Goal: Entertainment & Leisure: Browse casually

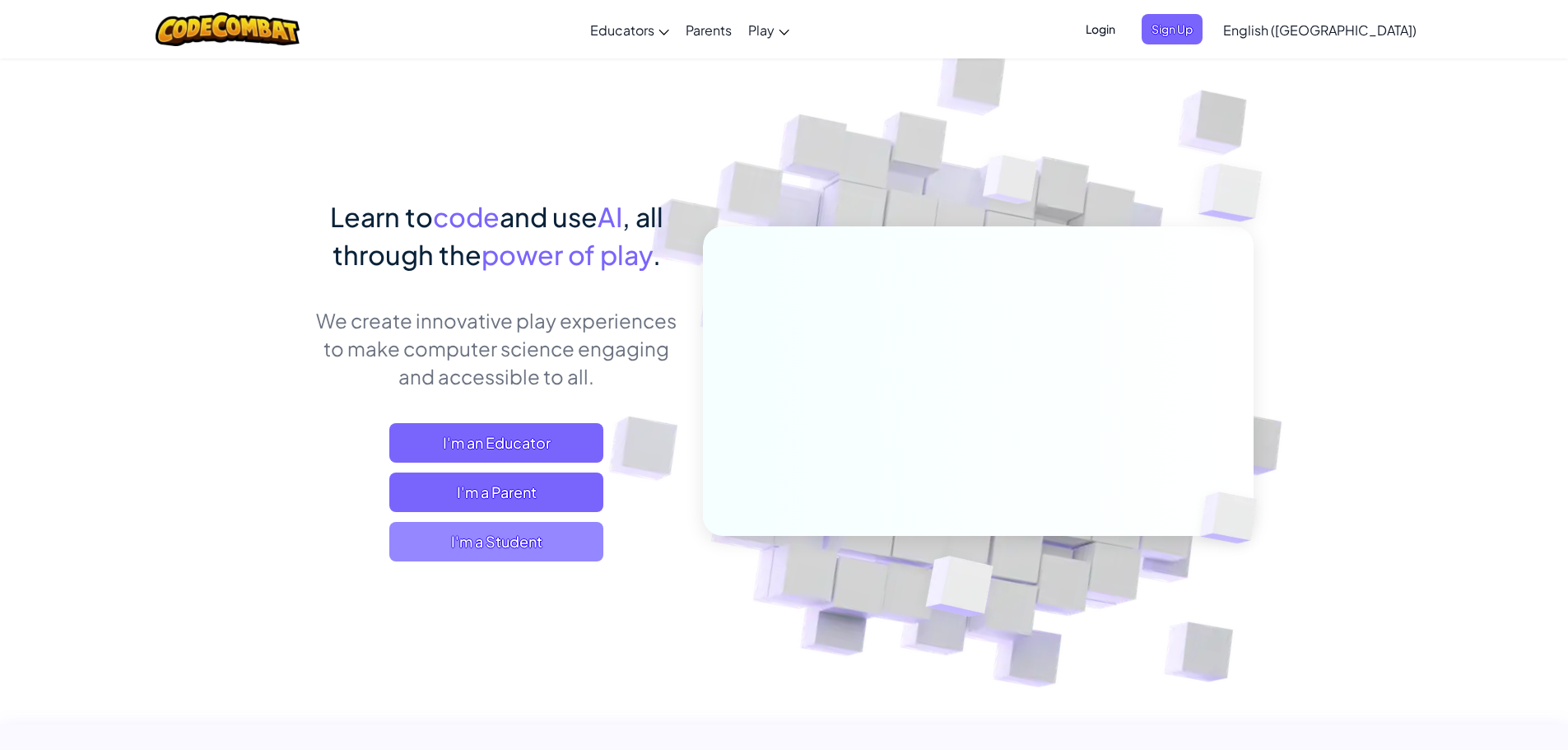
click at [485, 540] on span "I'm a Student" at bounding box center [496, 541] width 214 height 40
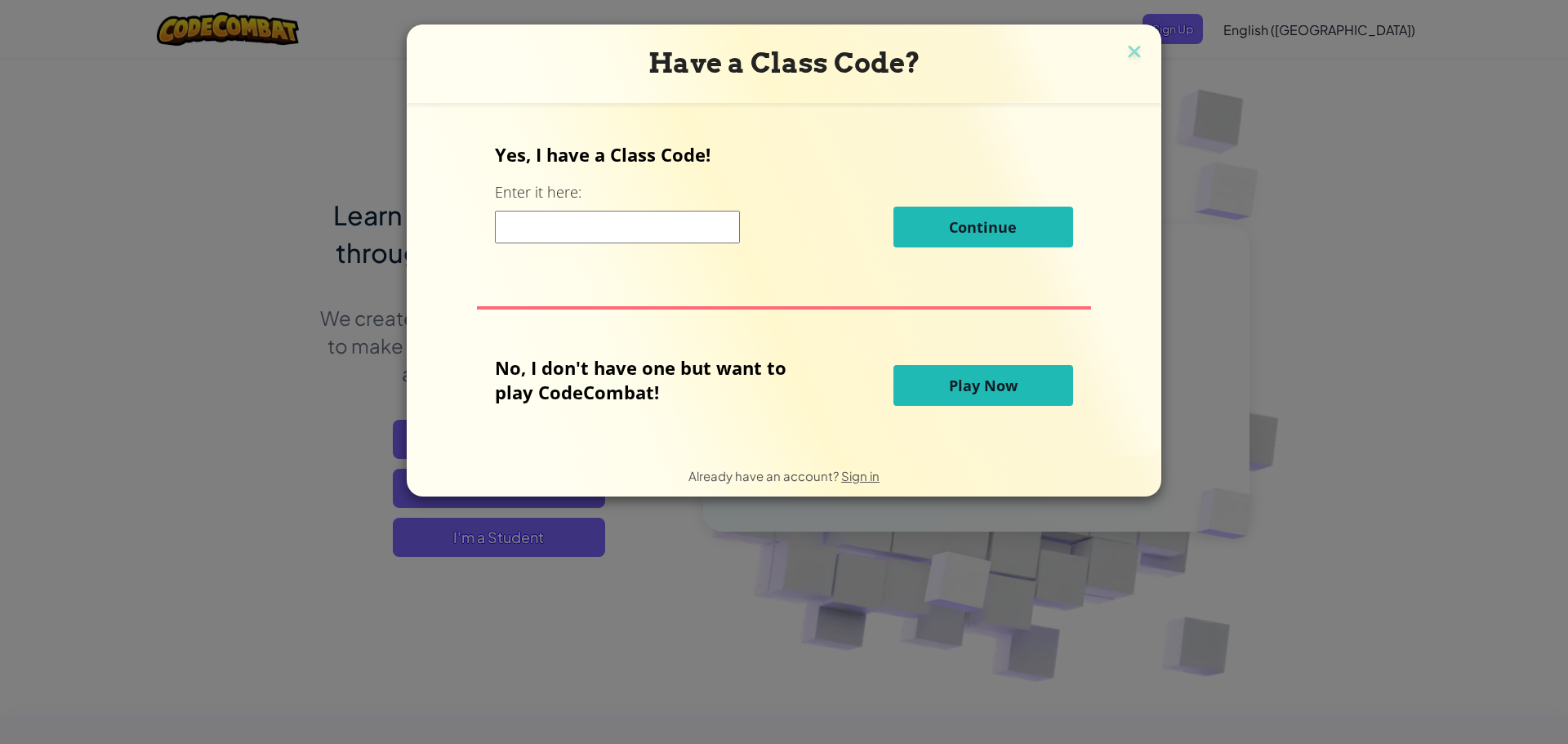
drag, startPoint x: 983, startPoint y: 387, endPoint x: 992, endPoint y: 401, distance: 16.6
click at [986, 394] on span "Play Now" at bounding box center [983, 386] width 68 height 19
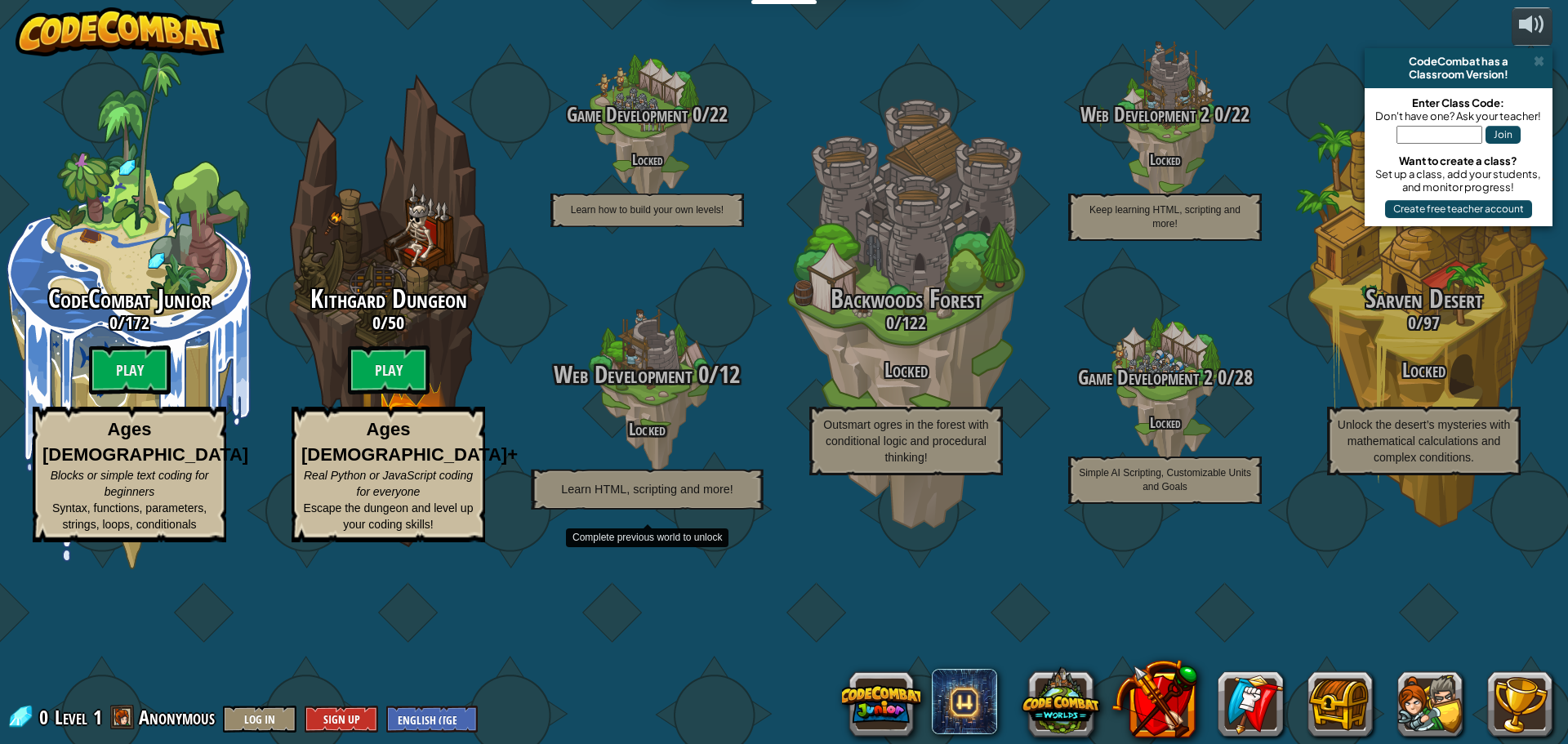
click at [642, 438] on h4 "Locked" at bounding box center [646, 429] width 311 height 19
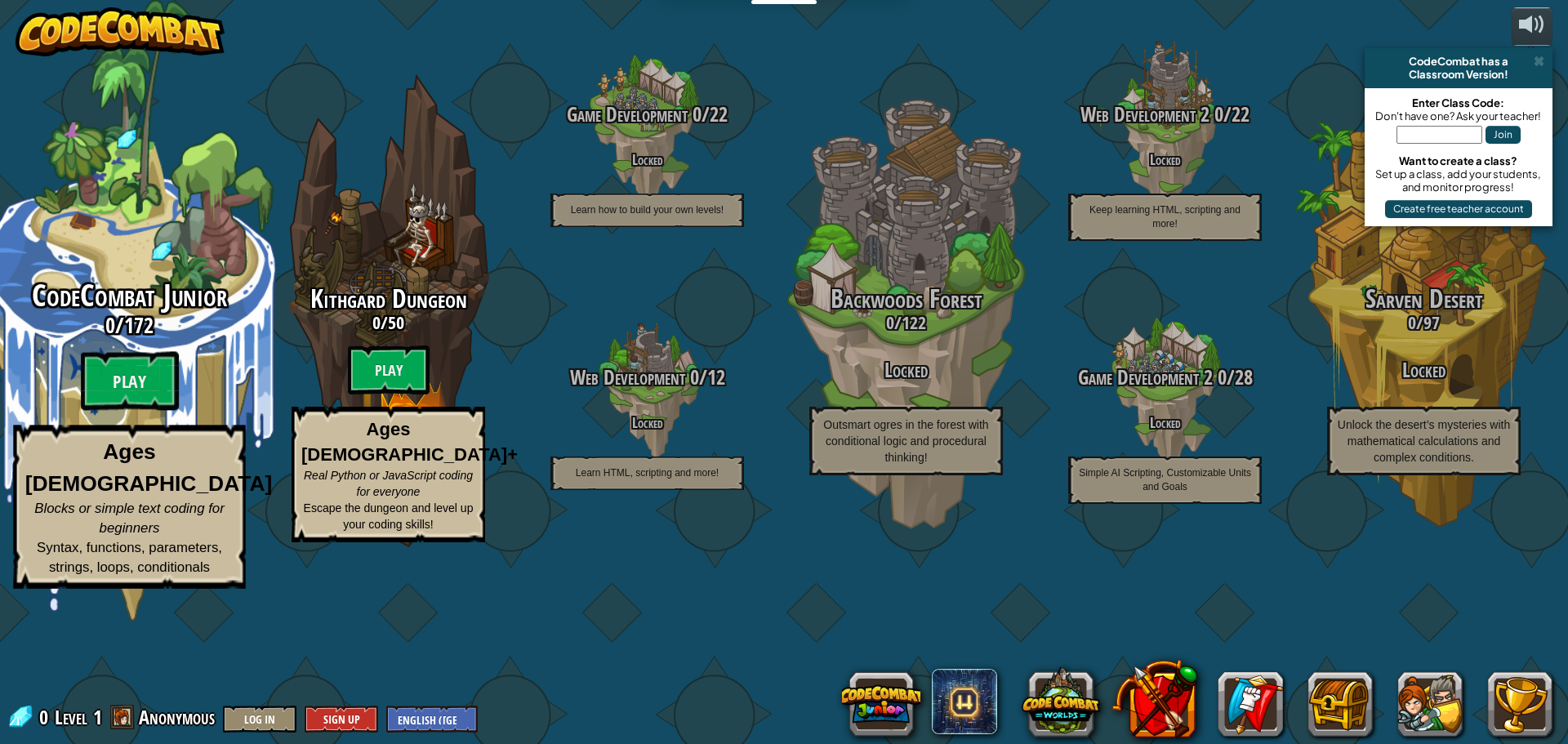
click at [91, 424] on div "CodeCombat Junior 0 / 172 Play Ages [DEMOGRAPHIC_DATA] Blocks or simple text co…" at bounding box center [129, 434] width 311 height 310
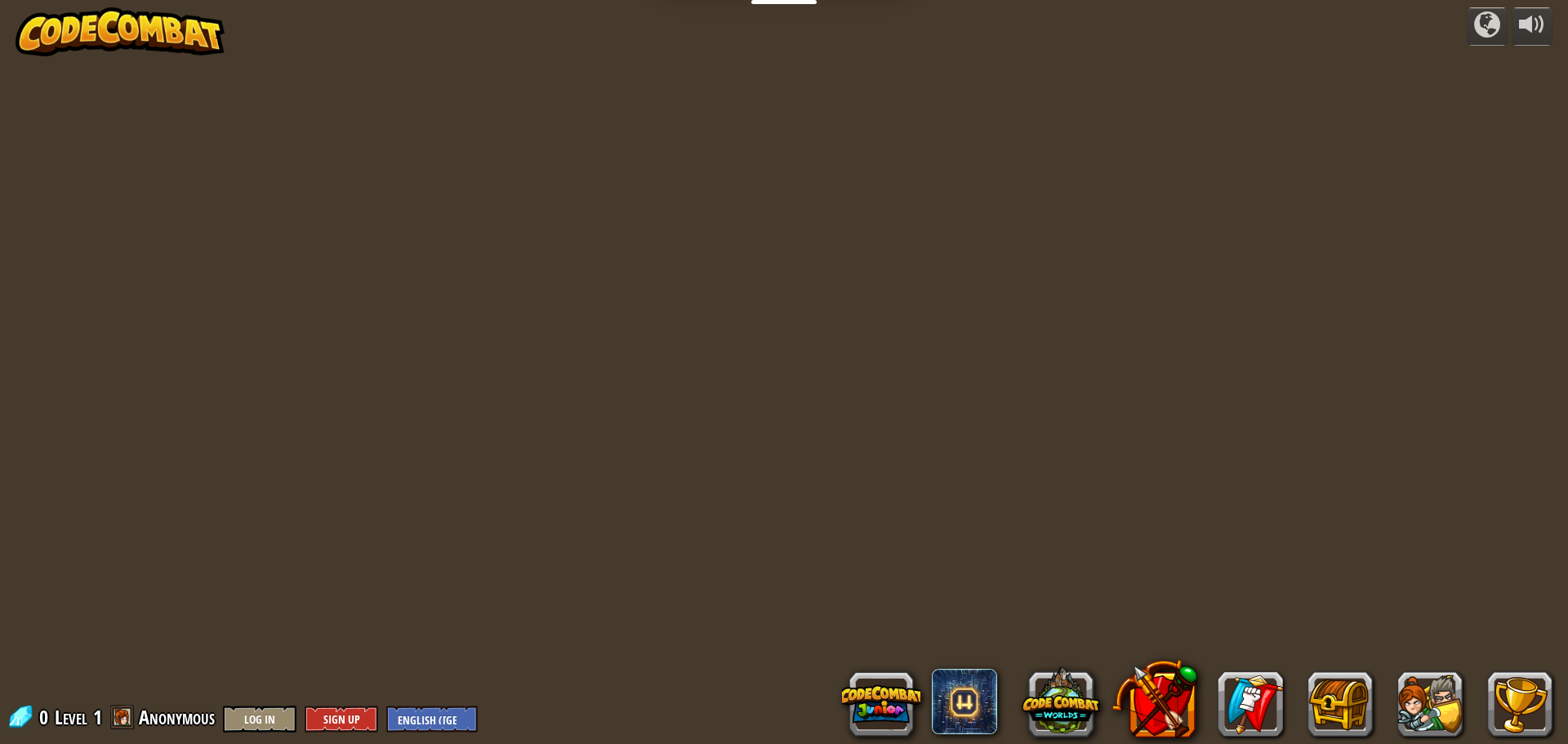
drag, startPoint x: 106, startPoint y: 420, endPoint x: 119, endPoint y: 416, distance: 13.6
click at [117, 417] on div "powered by 0 Level 1 Anonymous Log In Sign Up English ([GEOGRAPHIC_DATA]) Engli…" at bounding box center [784, 372] width 1568 height 744
click at [784, 5] on div at bounding box center [783, 11] width 1073 height 22
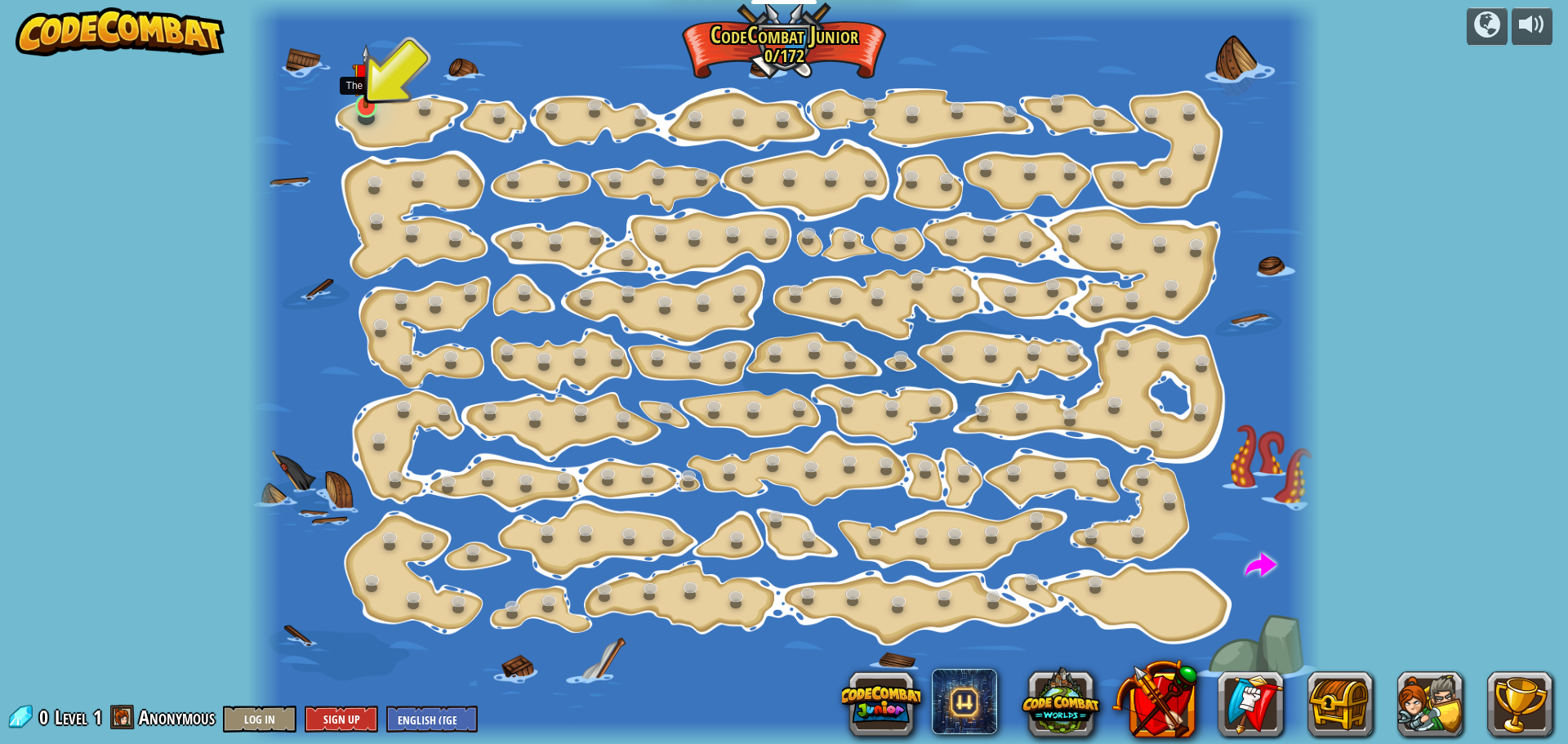
click at [360, 97] on img at bounding box center [366, 76] width 28 height 64
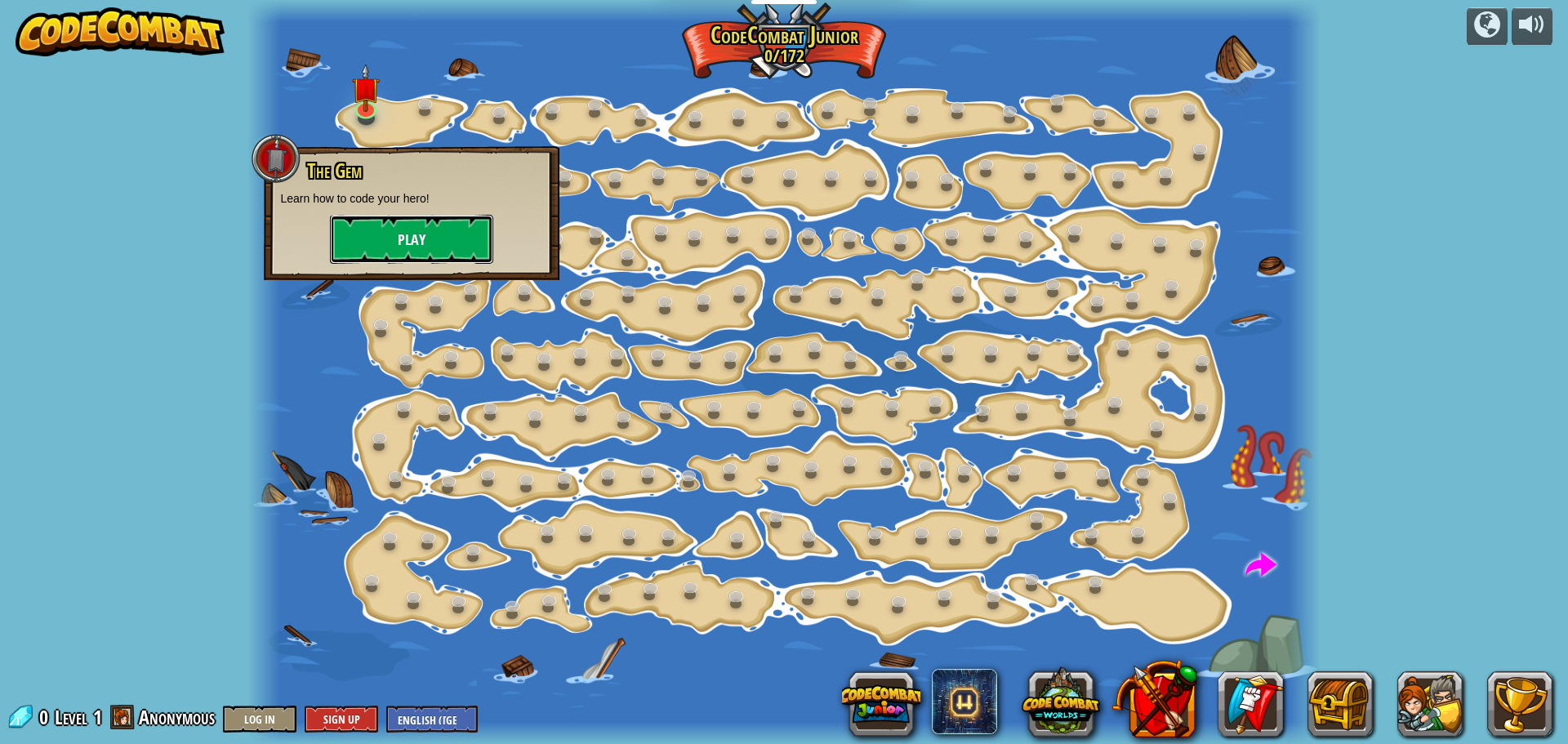
click at [436, 232] on button "Play" at bounding box center [412, 239] width 164 height 49
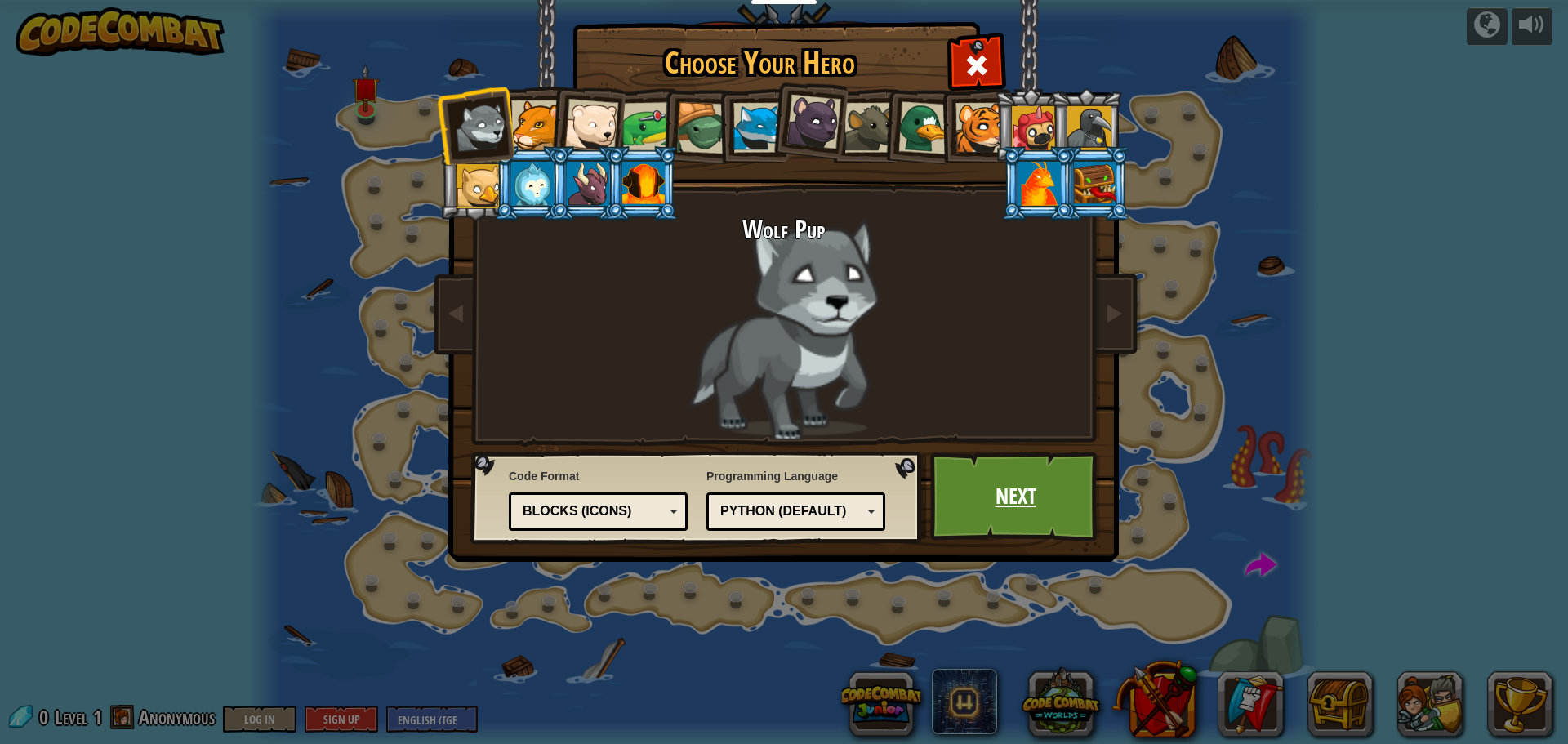
click at [1009, 473] on link "Next" at bounding box center [1015, 496] width 170 height 90
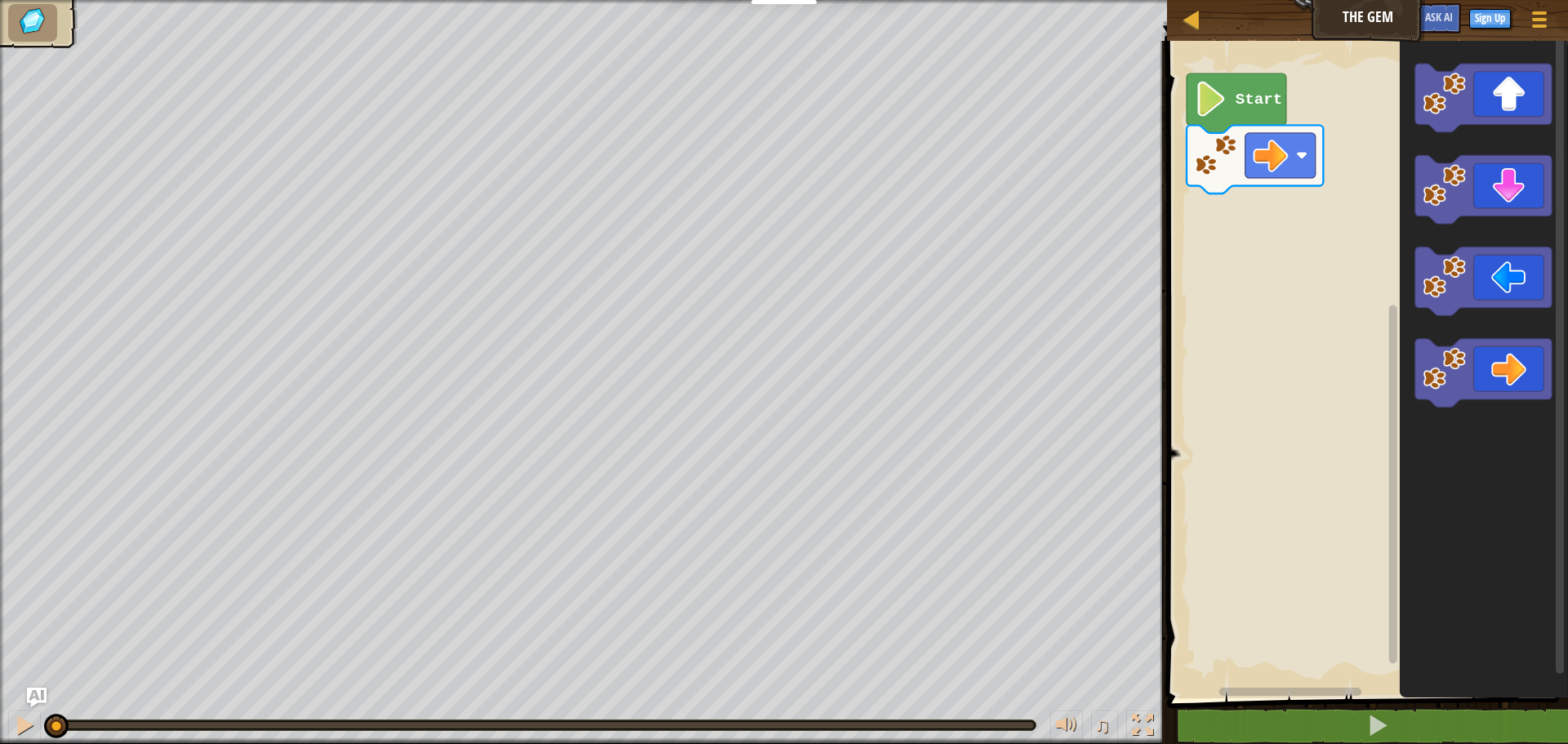
click at [1245, 115] on icon "Blockly Workspace" at bounding box center [1237, 103] width 100 height 60
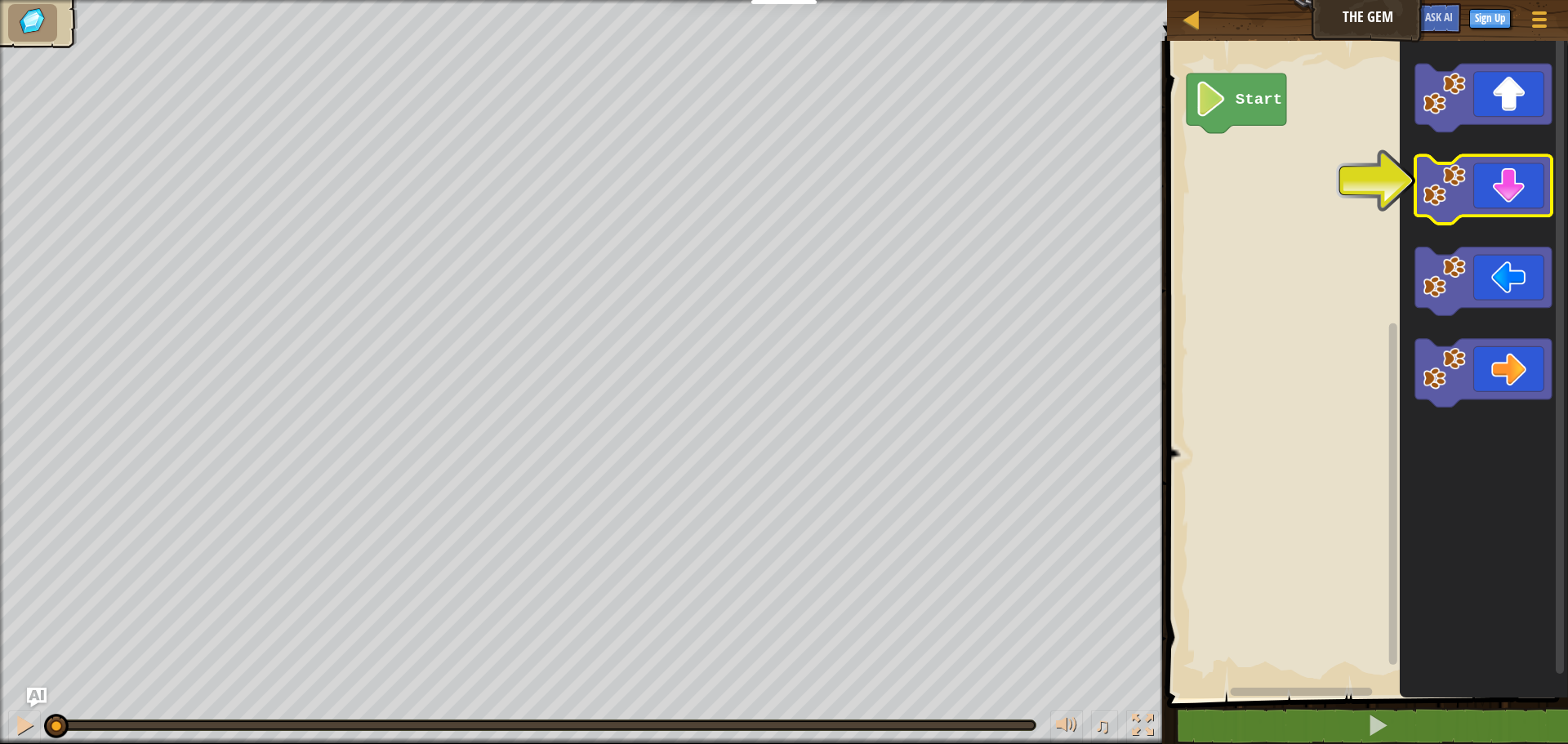
click at [1480, 192] on icon "Blockly Workspace" at bounding box center [1483, 190] width 137 height 68
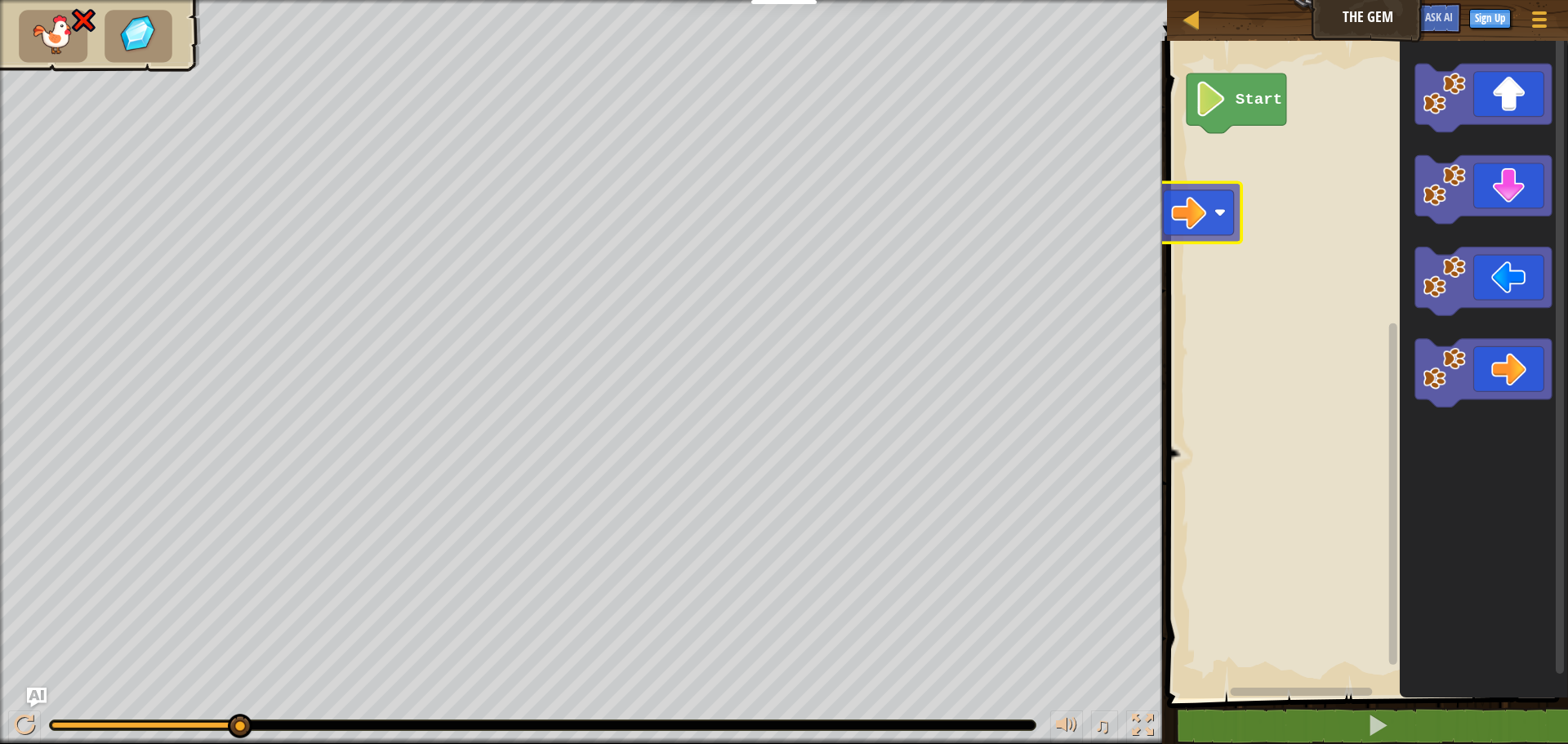
click at [1192, 213] on div "Start" at bounding box center [1365, 366] width 406 height 666
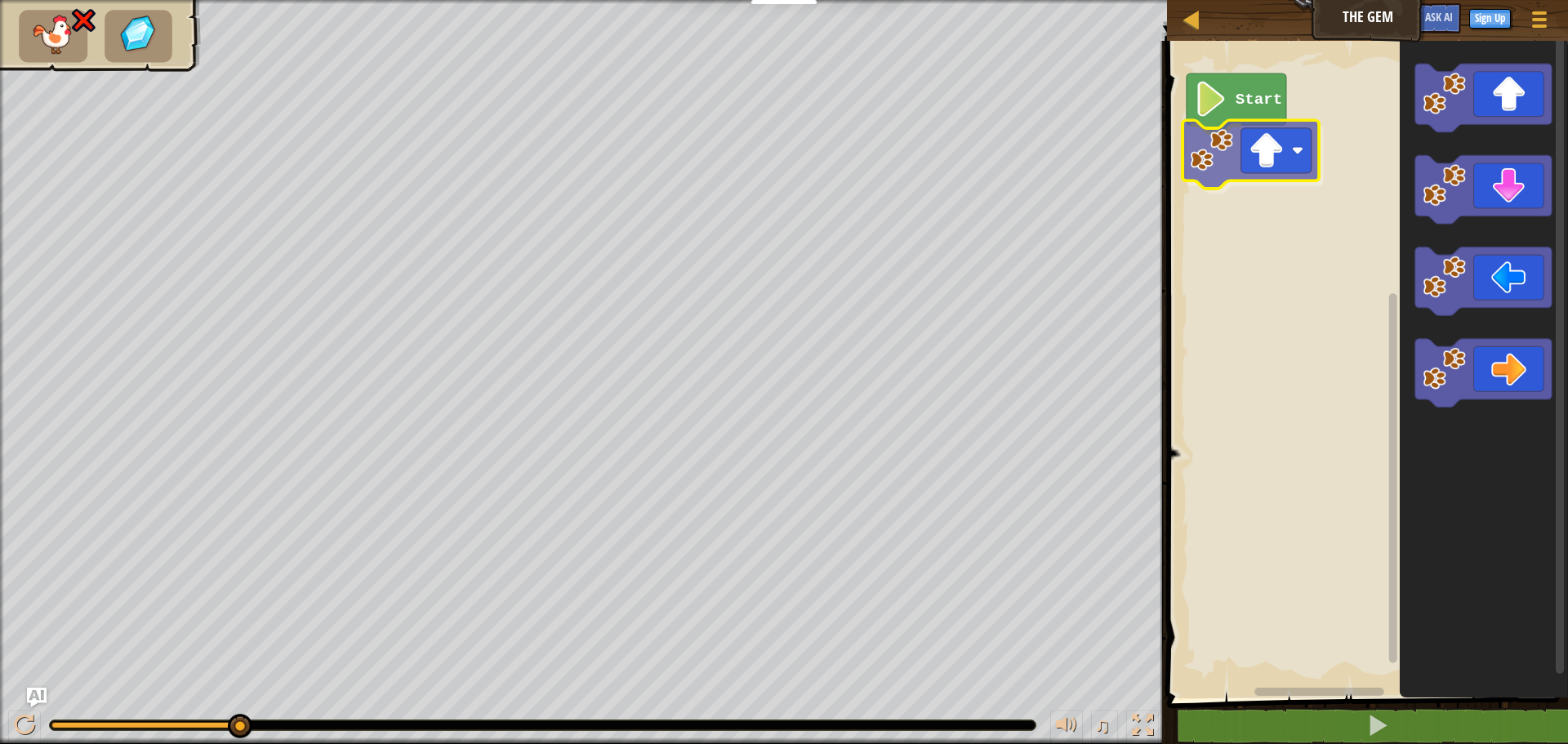
click at [1297, 155] on div "Start" at bounding box center [1365, 366] width 406 height 666
click at [1279, 168] on div "Start" at bounding box center [1365, 366] width 406 height 666
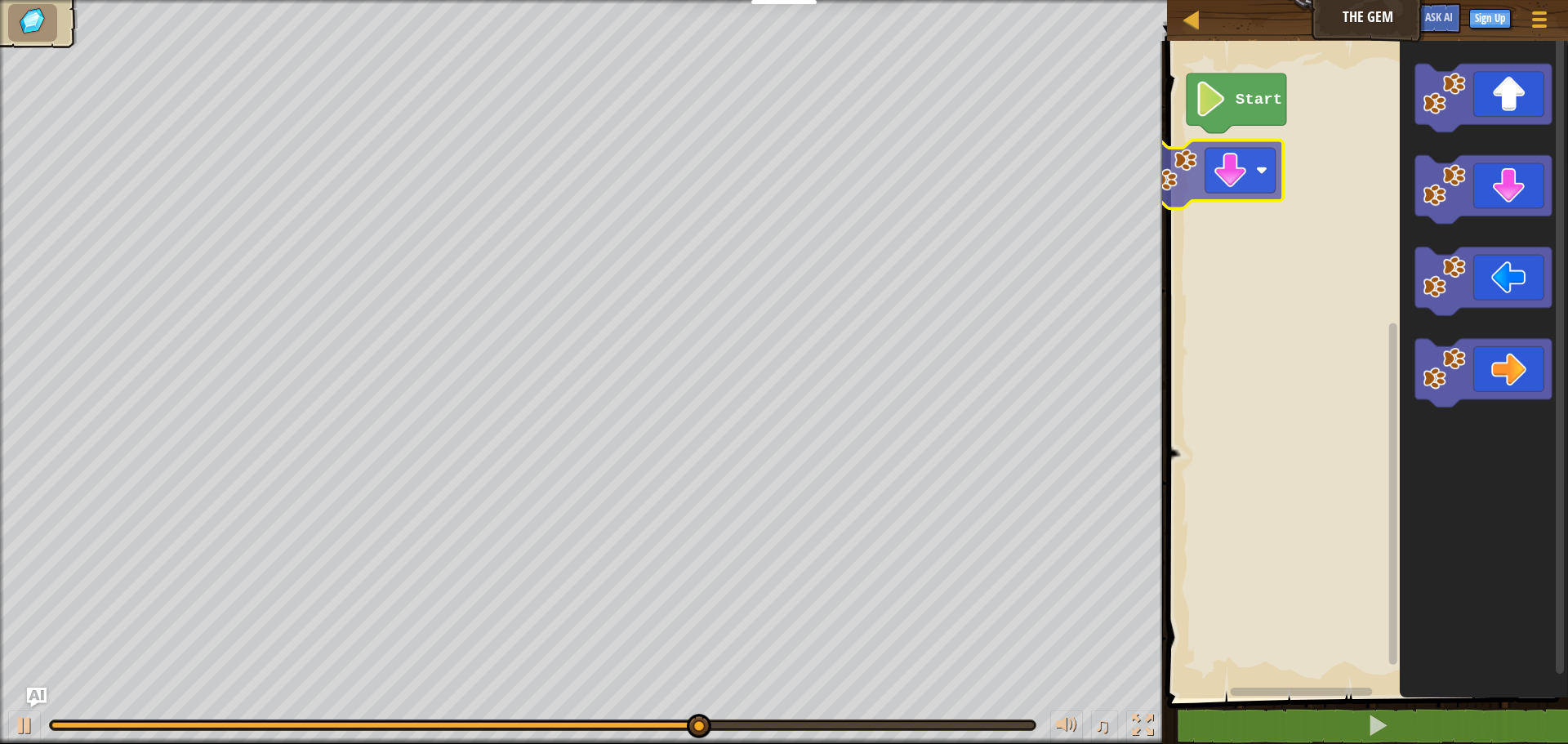
click at [1249, 170] on div "Start" at bounding box center [1365, 366] width 406 height 666
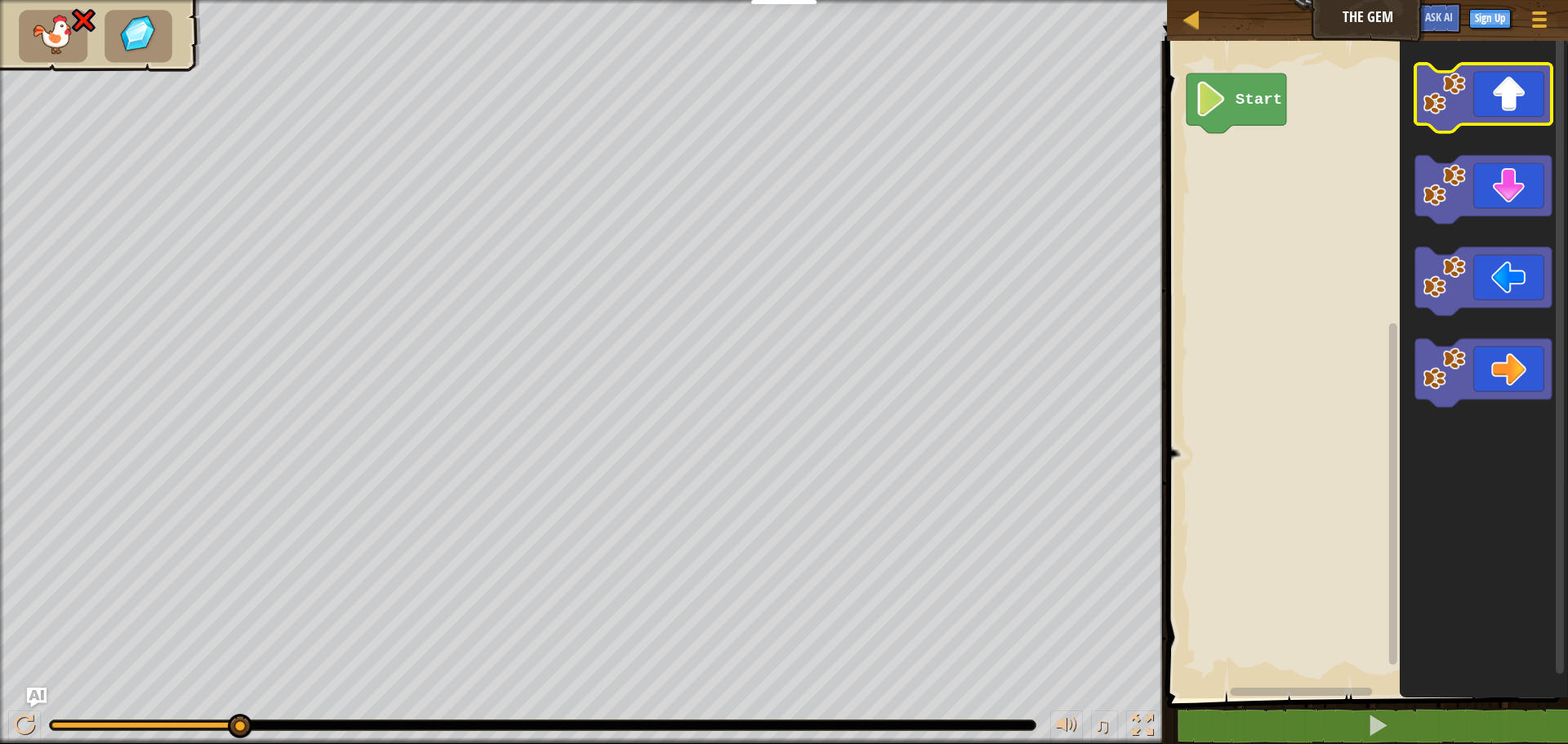
click at [1475, 104] on icon "Blockly Workspace" at bounding box center [1483, 97] width 137 height 68
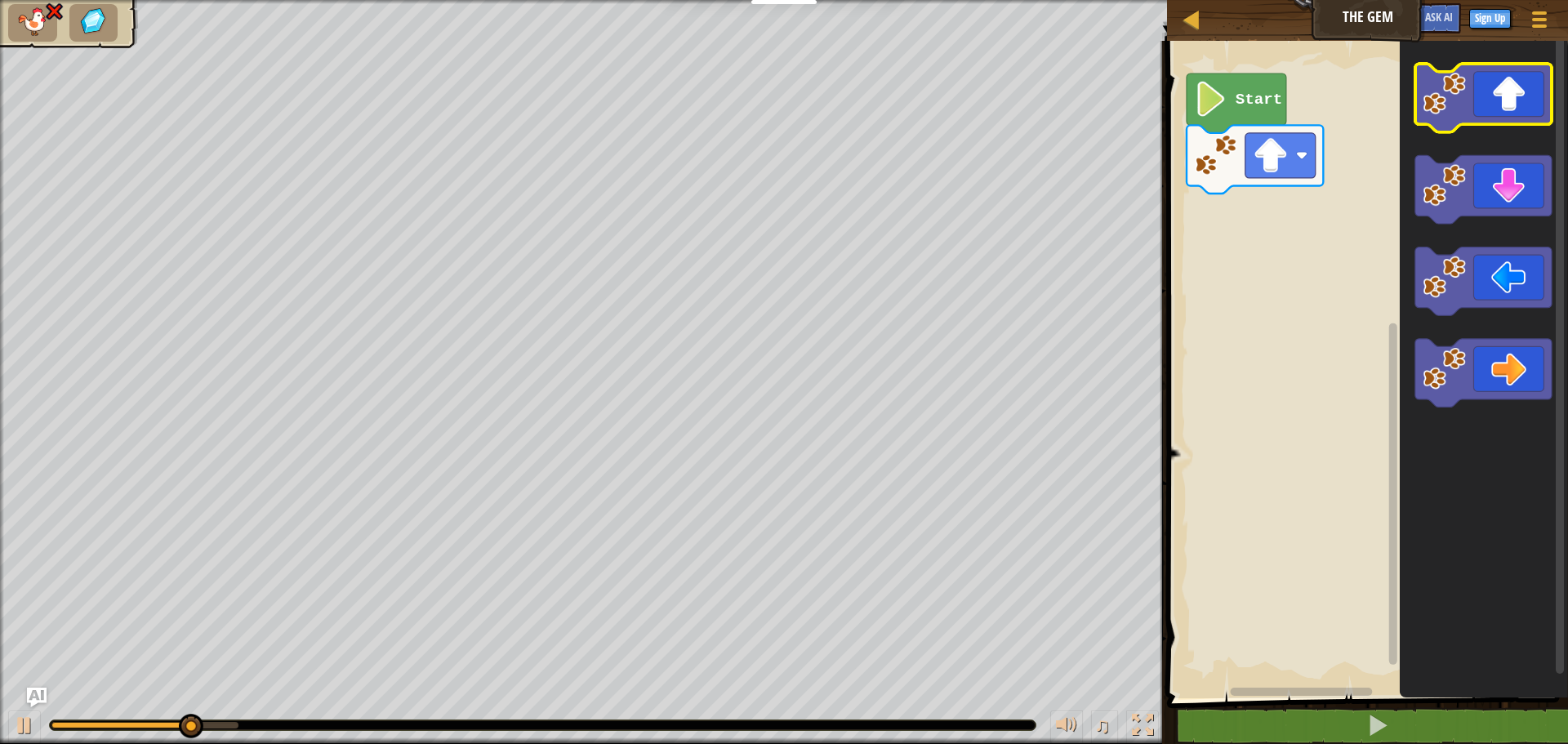
click at [1477, 112] on icon "Blockly Workspace" at bounding box center [1483, 97] width 137 height 68
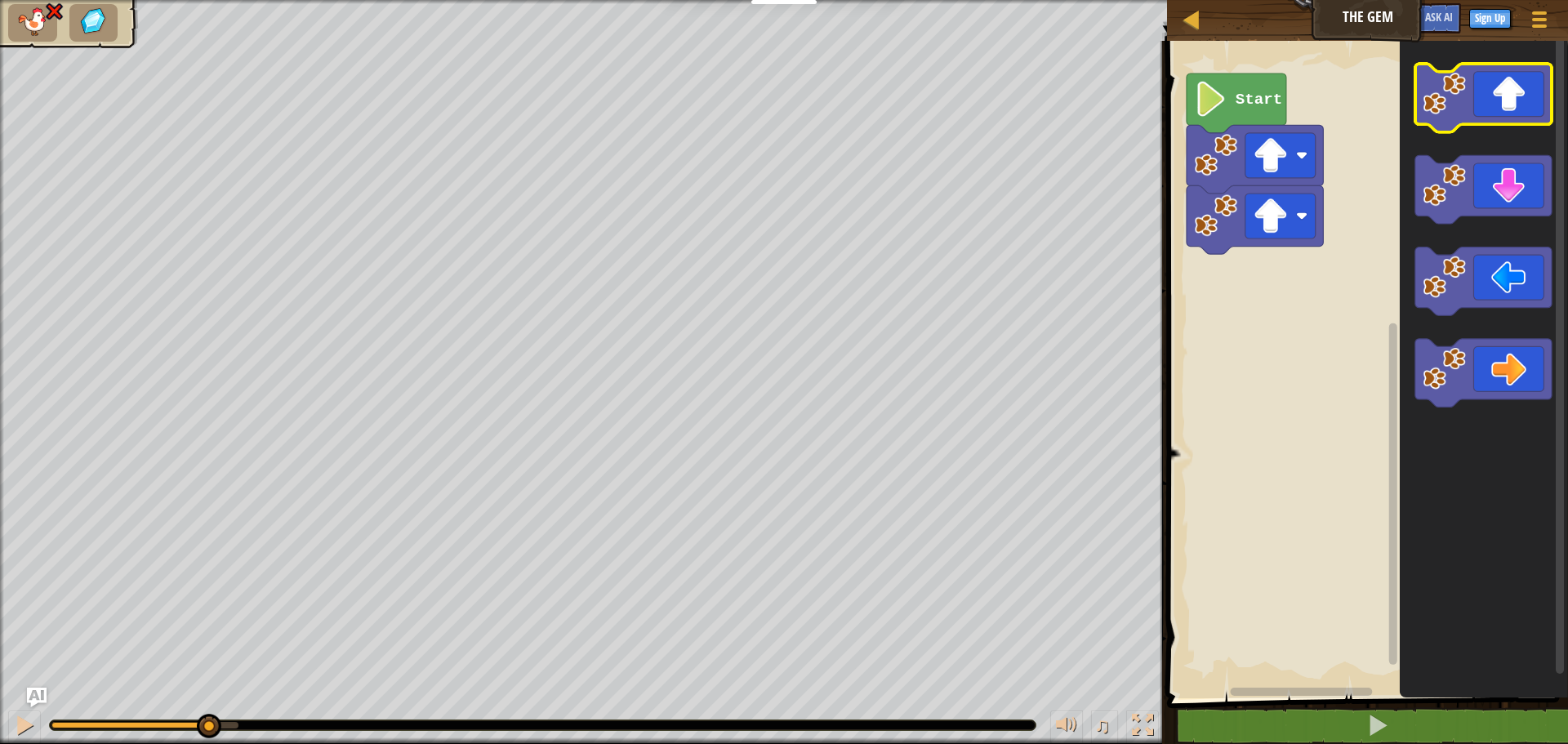
click at [1477, 112] on icon "Blockly Workspace" at bounding box center [1483, 97] width 137 height 68
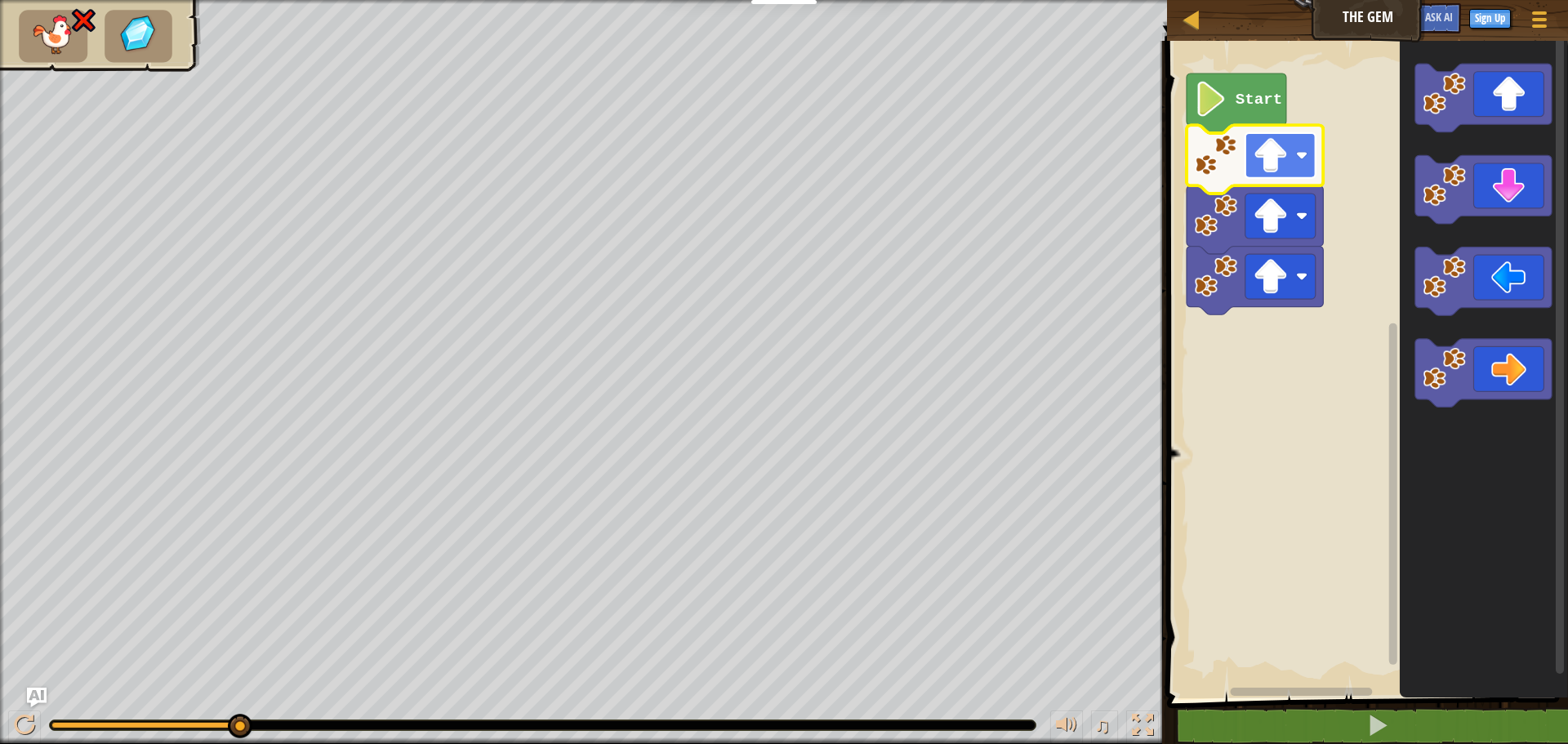
click at [1312, 170] on rect "Blockly Workspace" at bounding box center [1280, 155] width 70 height 45
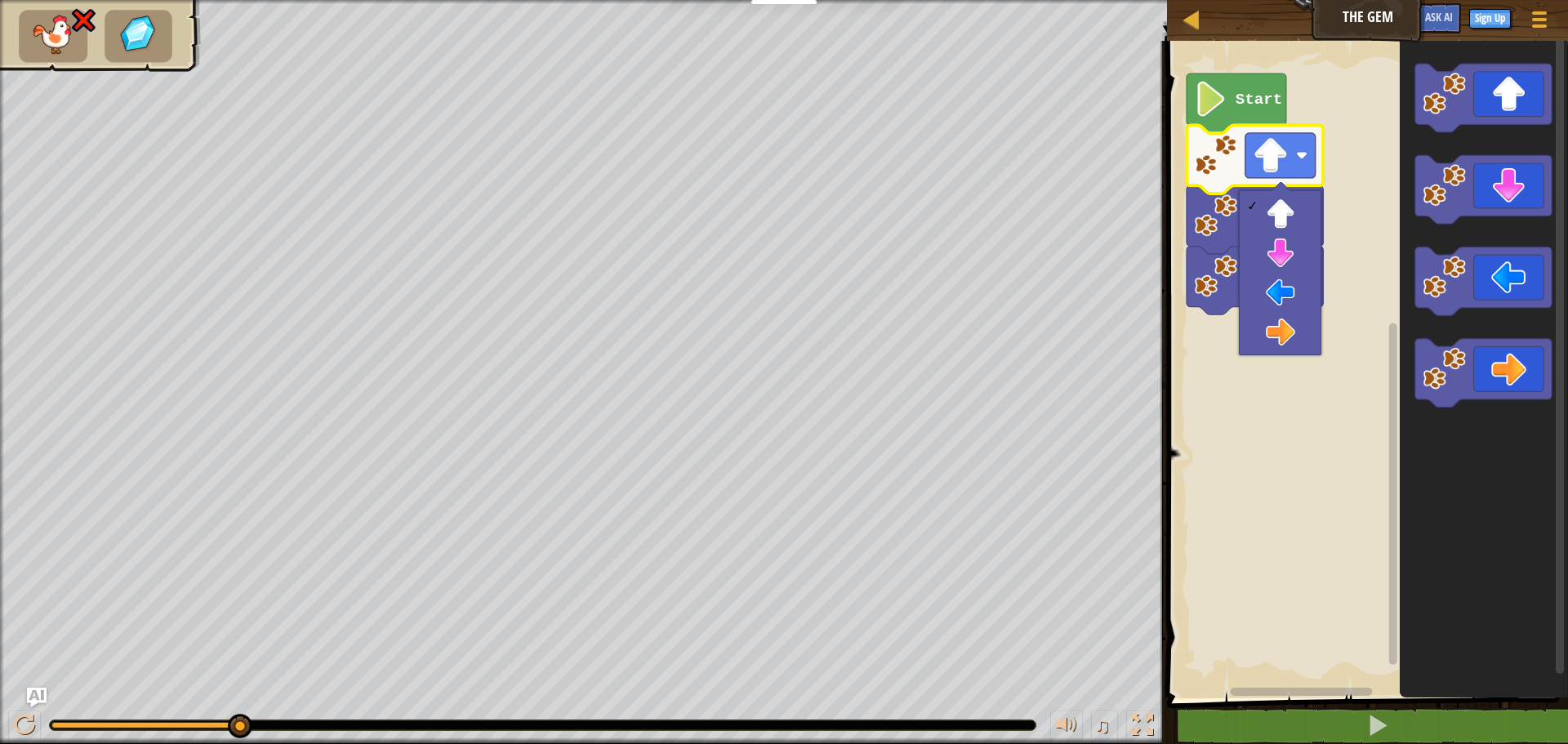
click at [1216, 211] on image "Blockly Workspace" at bounding box center [1216, 216] width 43 height 43
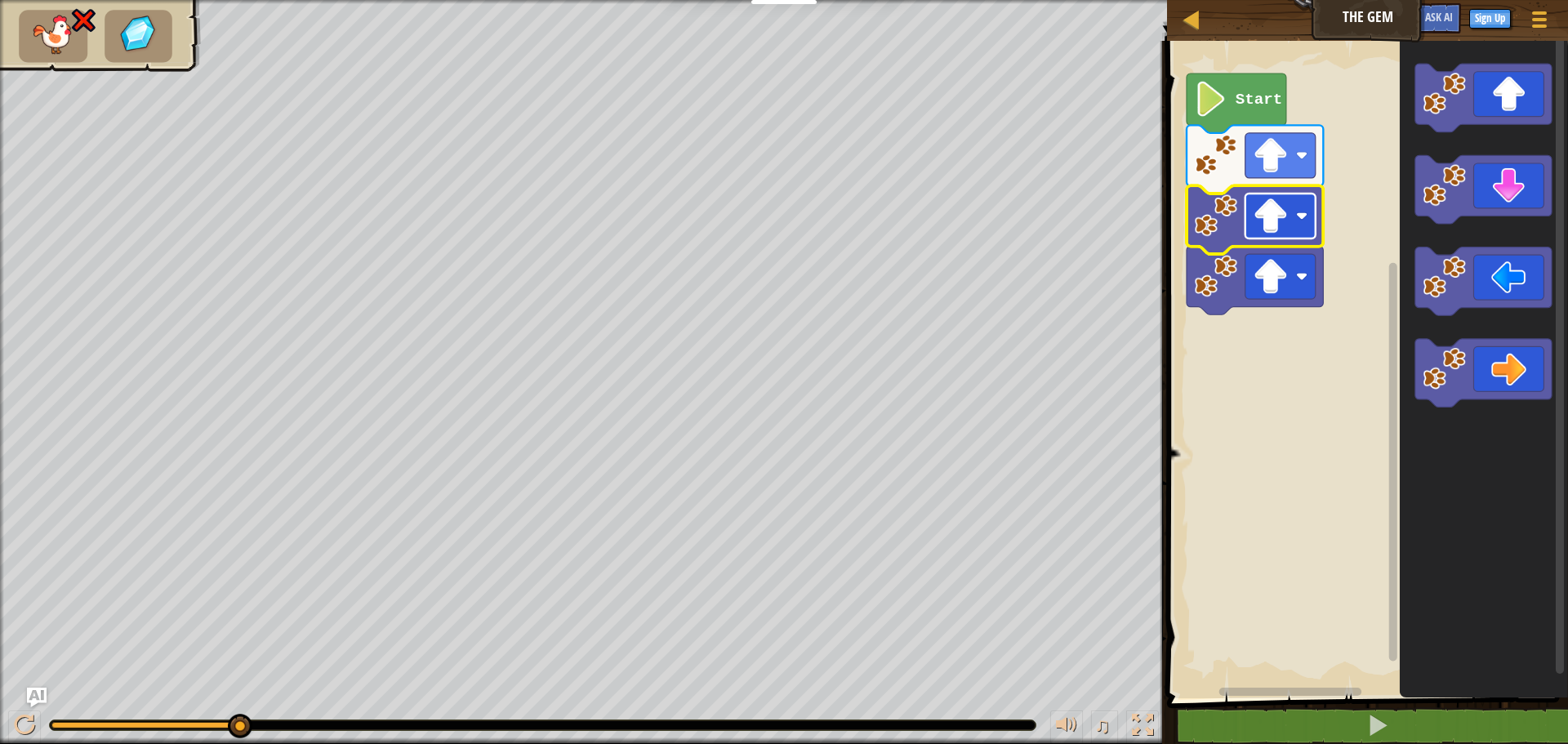
click at [1281, 231] on image "Blockly Workspace" at bounding box center [1270, 216] width 36 height 36
click at [1302, 214] on image "Blockly Workspace" at bounding box center [1302, 216] width 12 height 12
click at [1271, 387] on rect "Blockly Workspace" at bounding box center [1365, 366] width 406 height 666
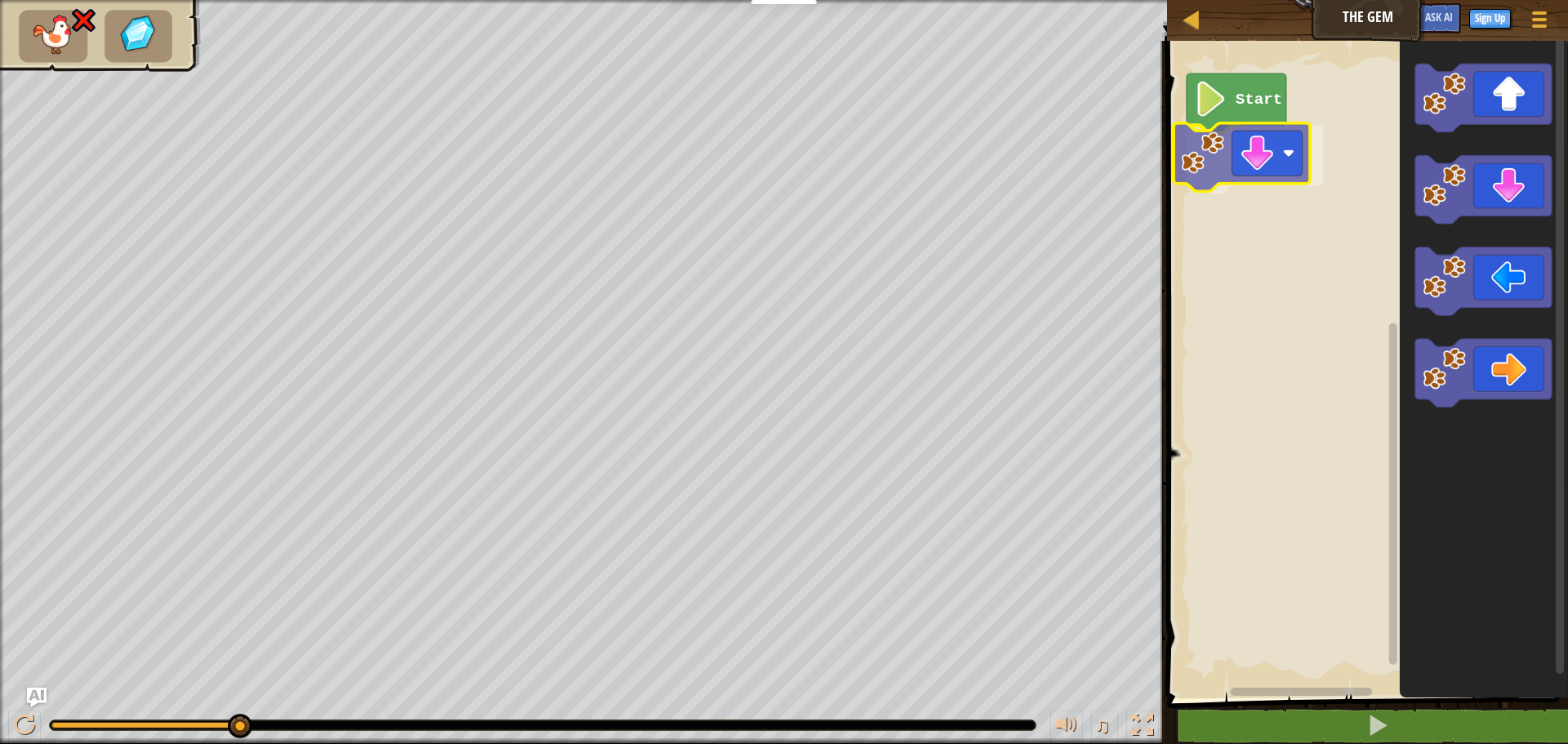
click at [1268, 165] on div "Start" at bounding box center [1365, 366] width 406 height 666
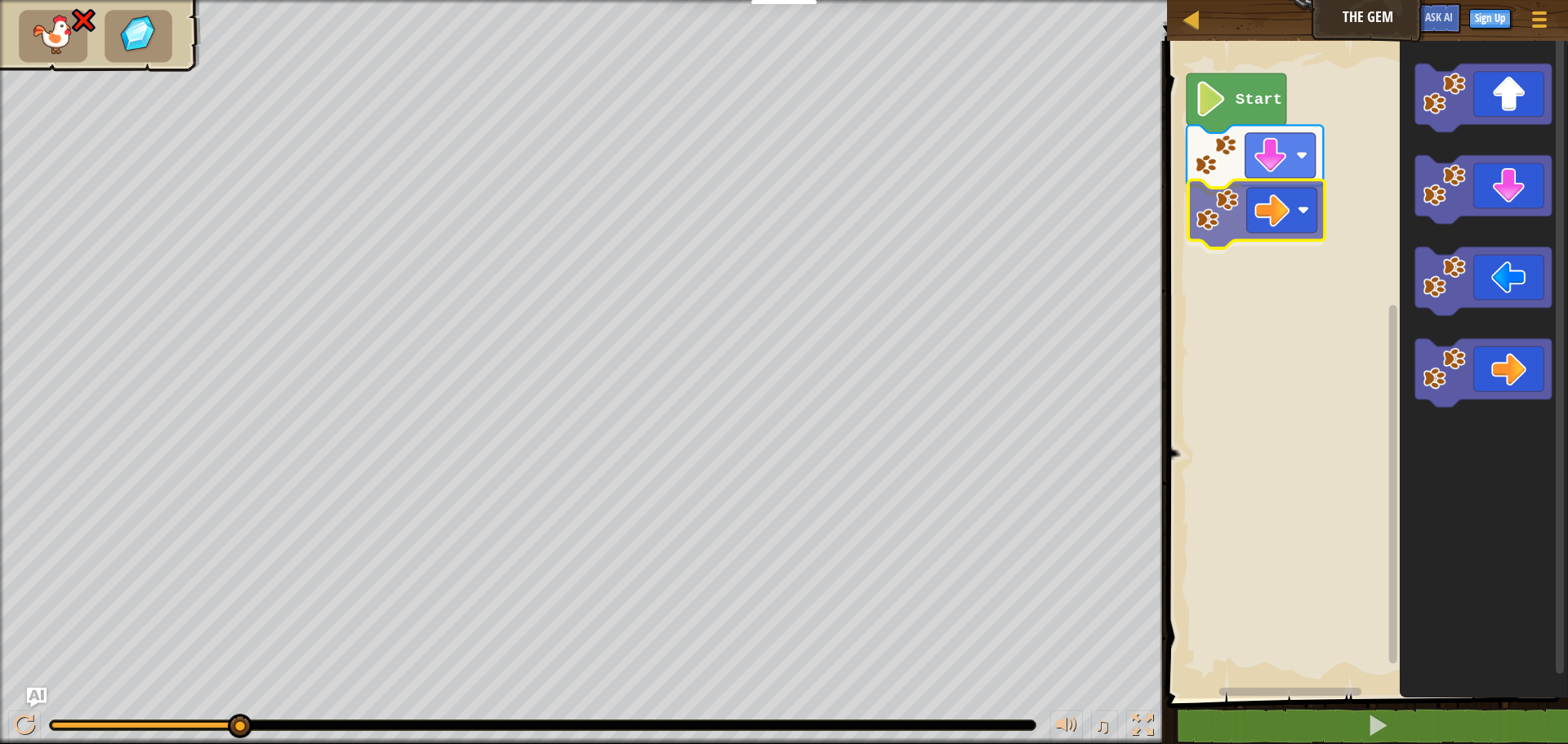
click at [1257, 225] on div "Start" at bounding box center [1365, 366] width 406 height 666
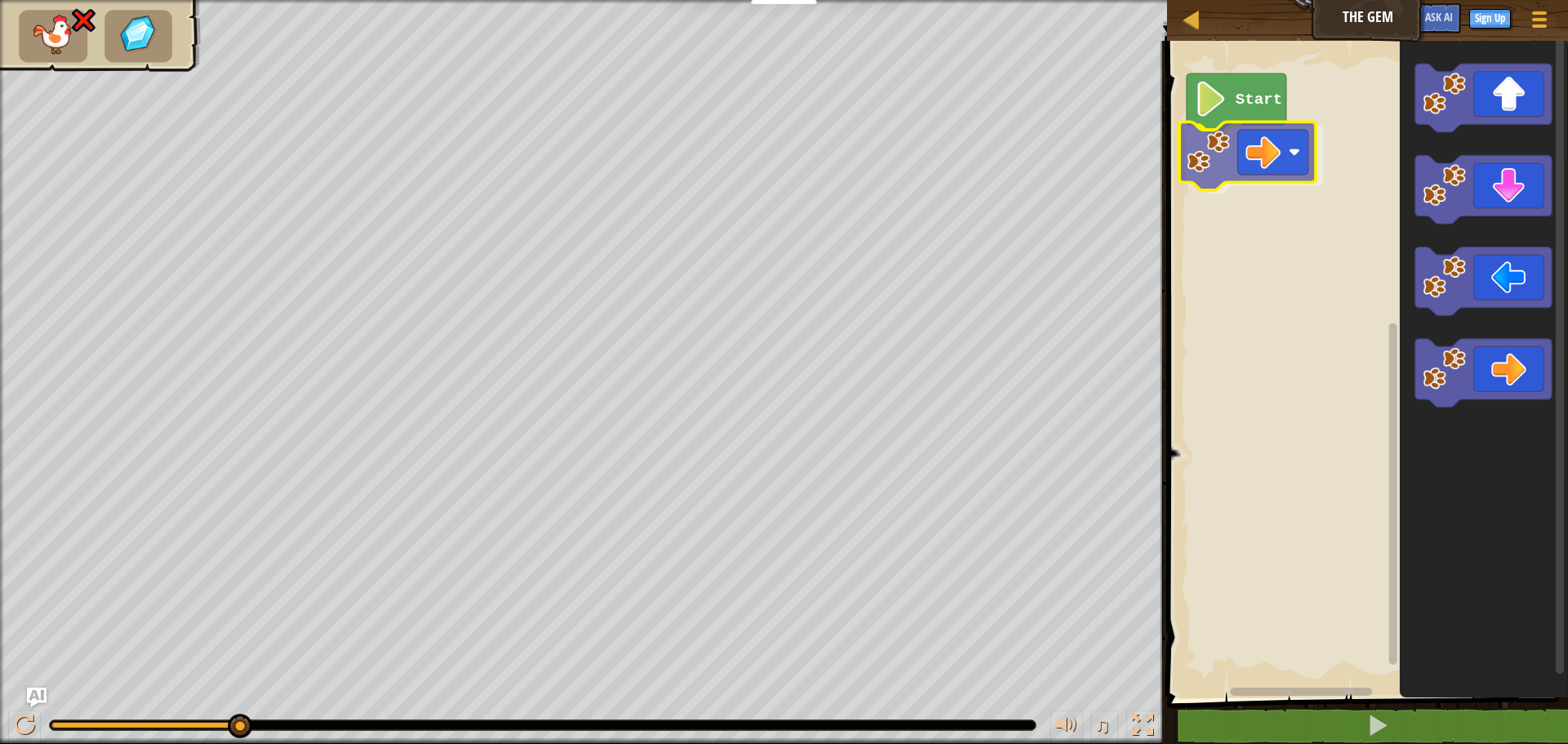
click at [1266, 147] on div "Start" at bounding box center [1365, 366] width 406 height 666
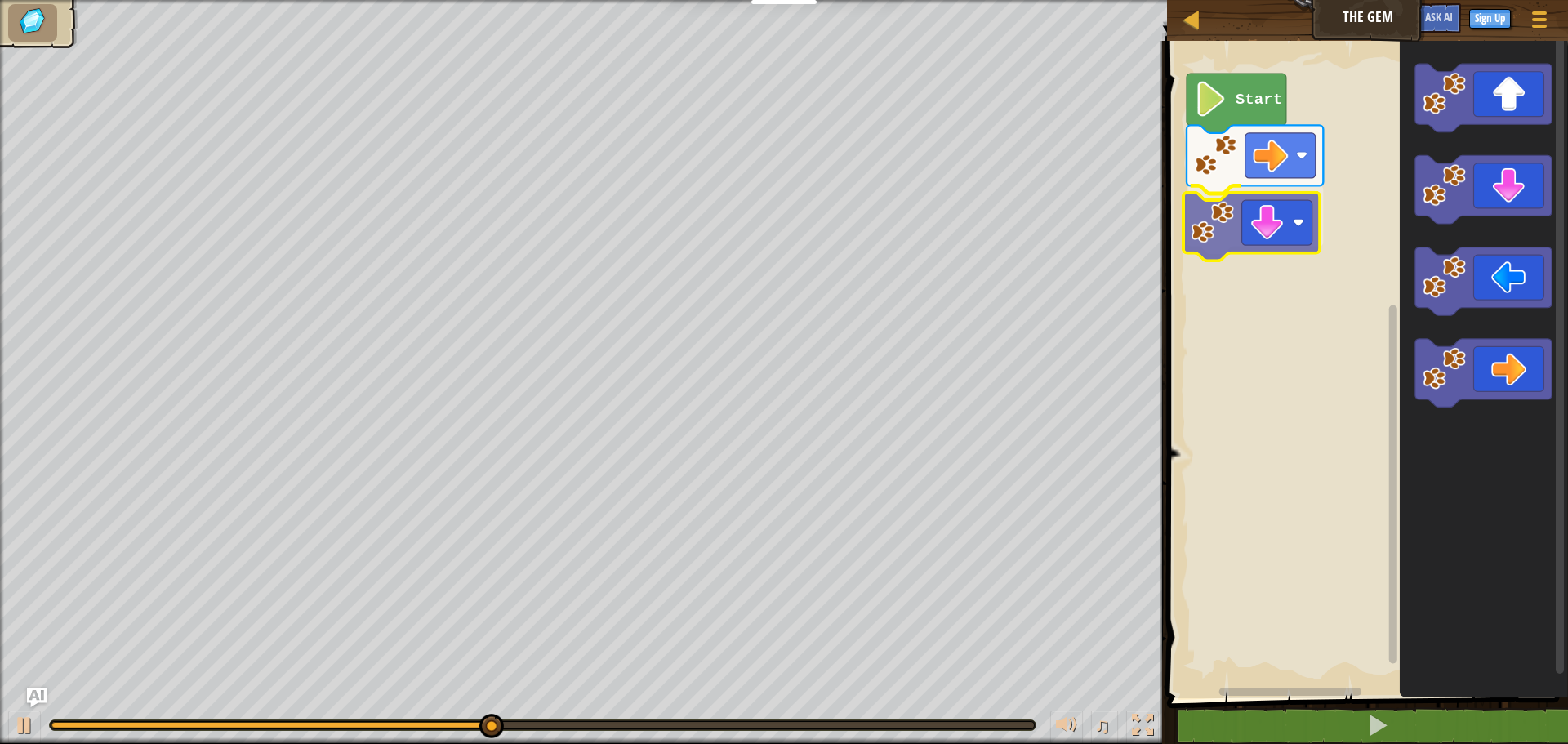
click at [1289, 246] on div "Start" at bounding box center [1365, 366] width 406 height 666
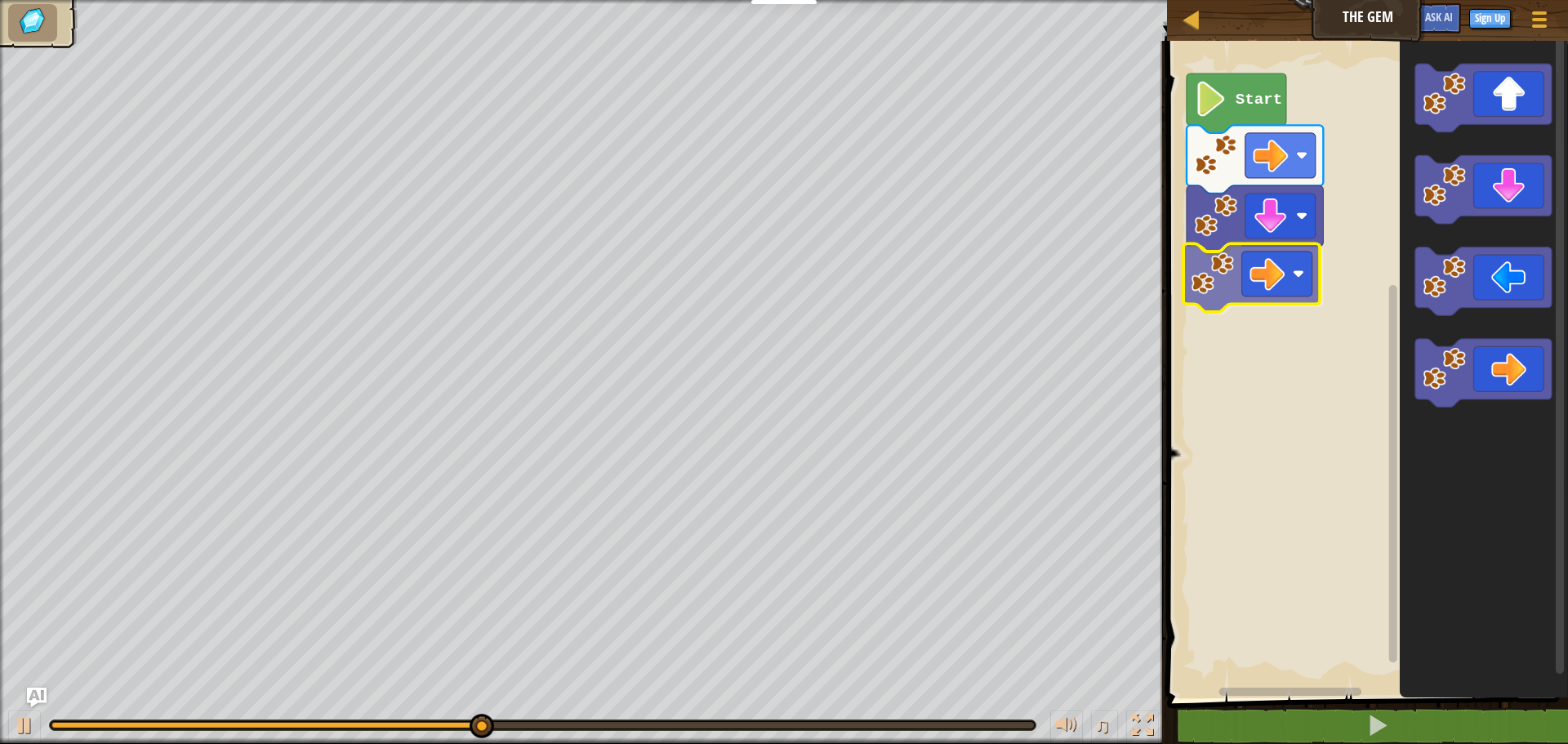
click at [1265, 300] on div "Start" at bounding box center [1365, 366] width 406 height 666
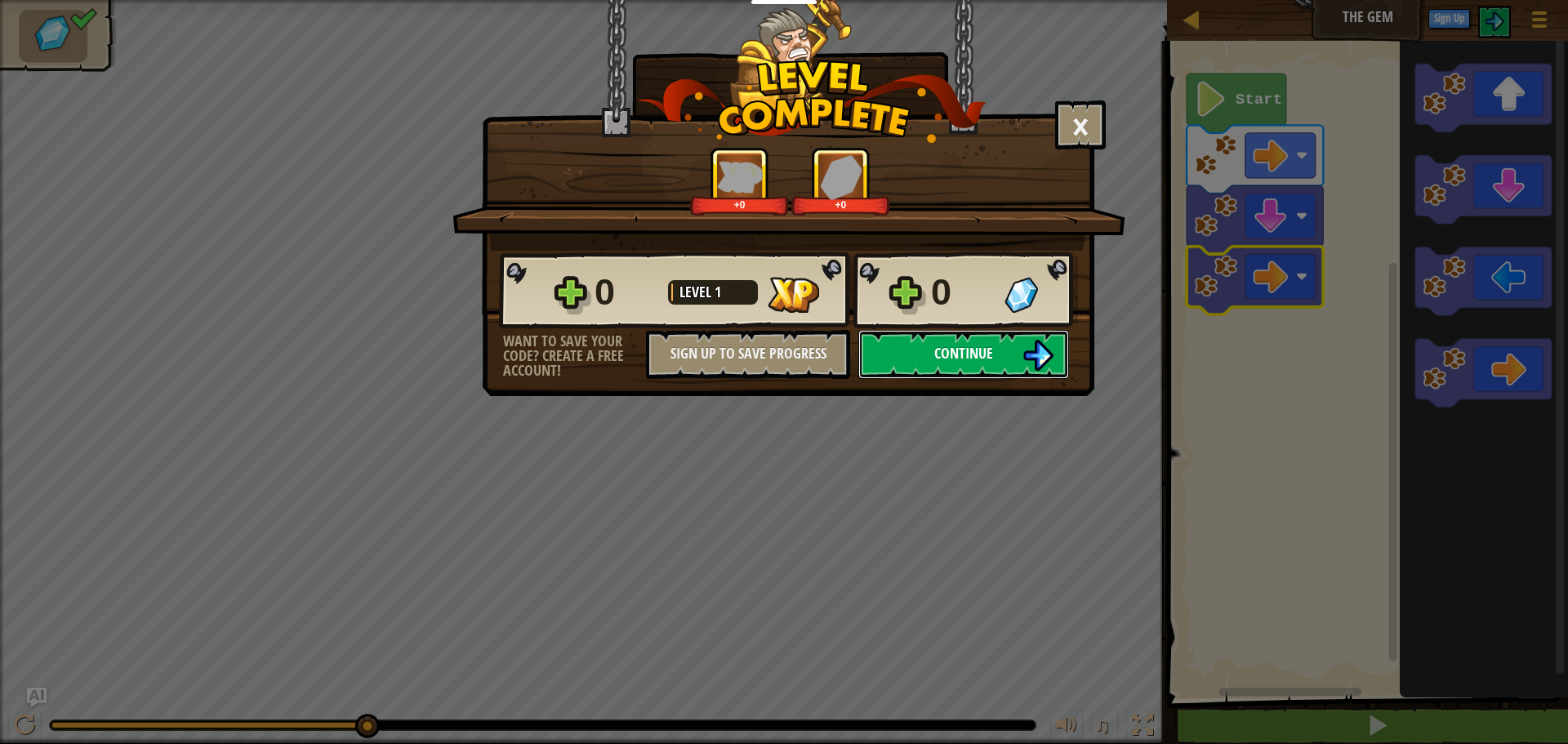
click at [1015, 341] on button "Continue" at bounding box center [963, 354] width 211 height 49
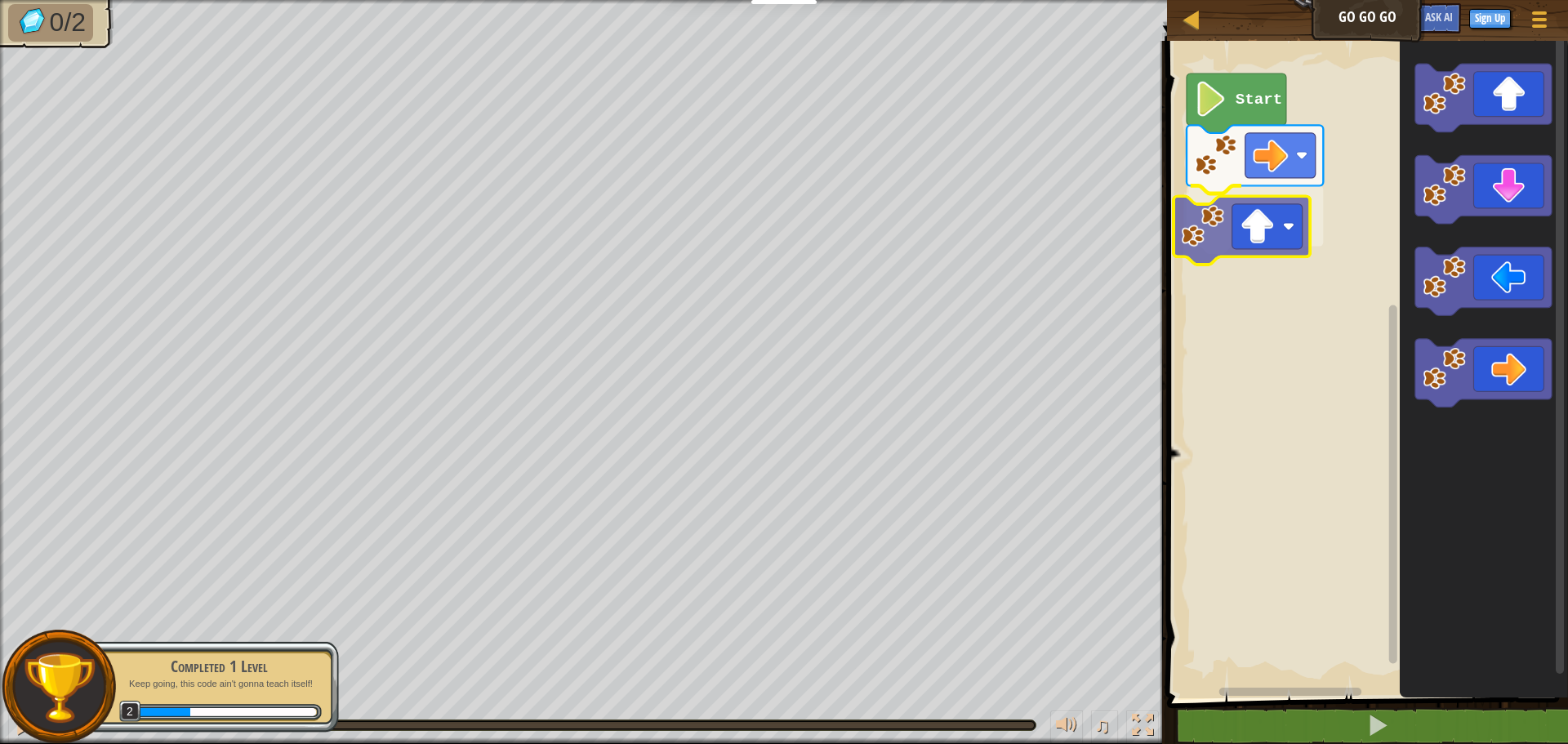
click at [1256, 262] on div "Start" at bounding box center [1365, 366] width 406 height 666
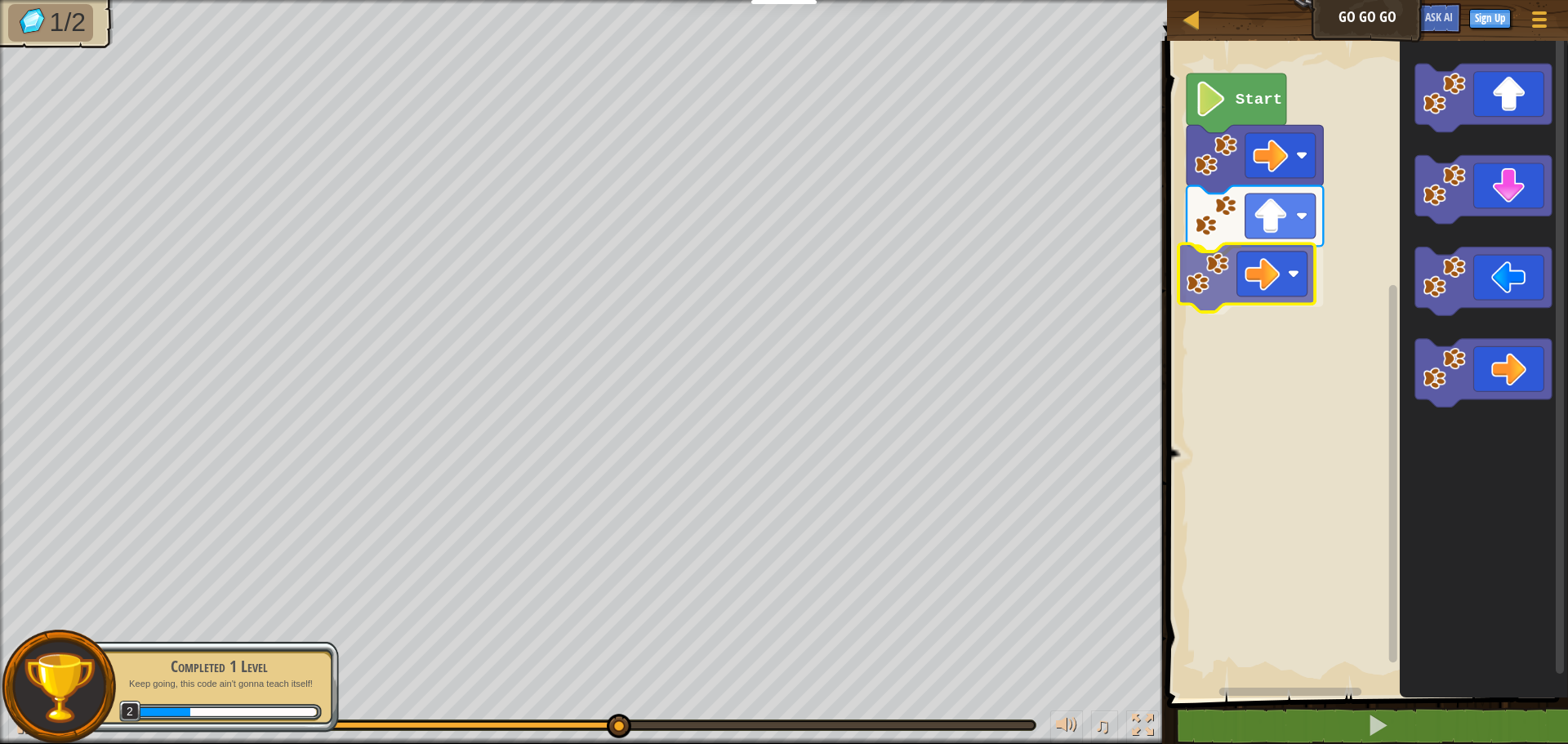
click at [1251, 273] on div "Start" at bounding box center [1365, 366] width 406 height 666
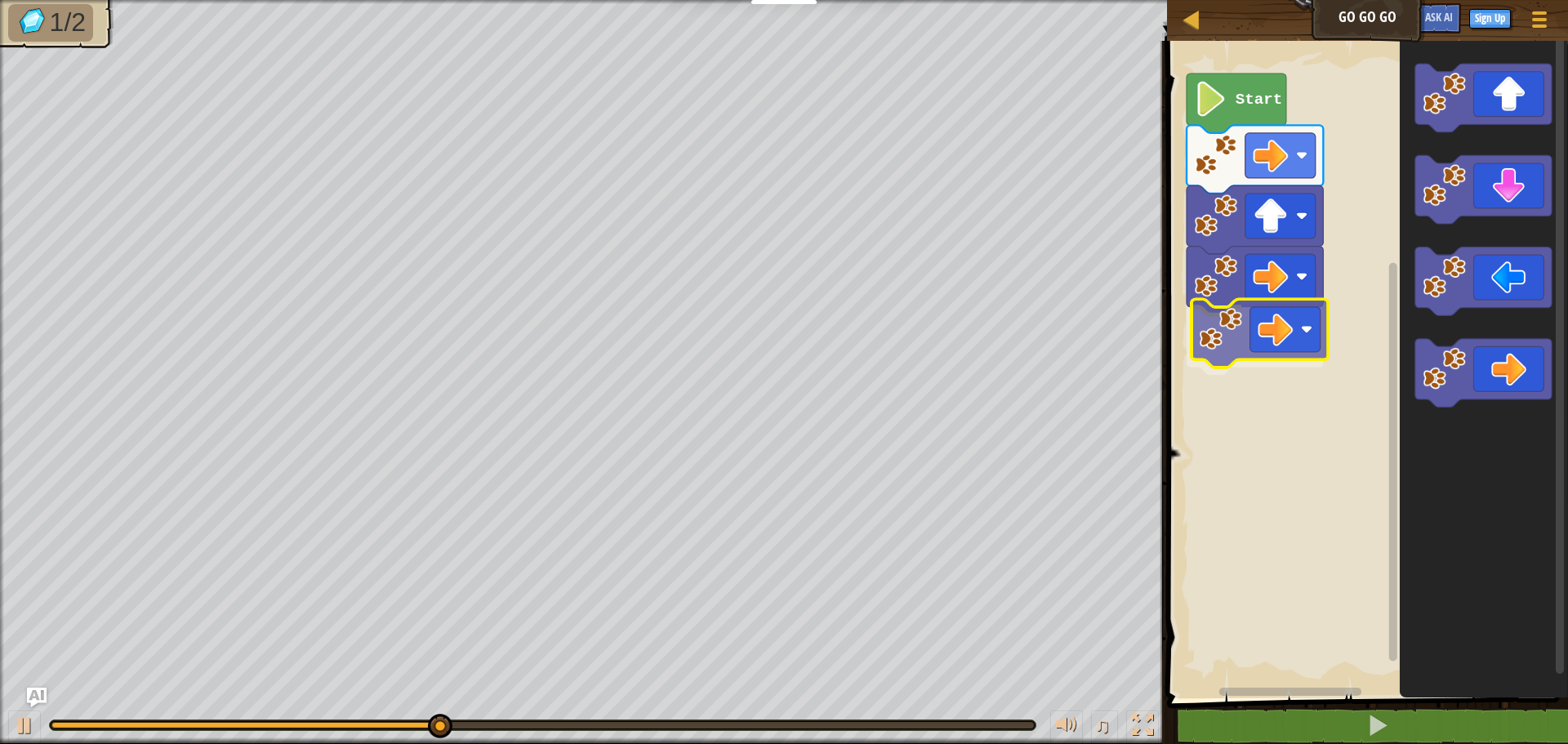
click at [1302, 361] on div "Start" at bounding box center [1365, 366] width 406 height 666
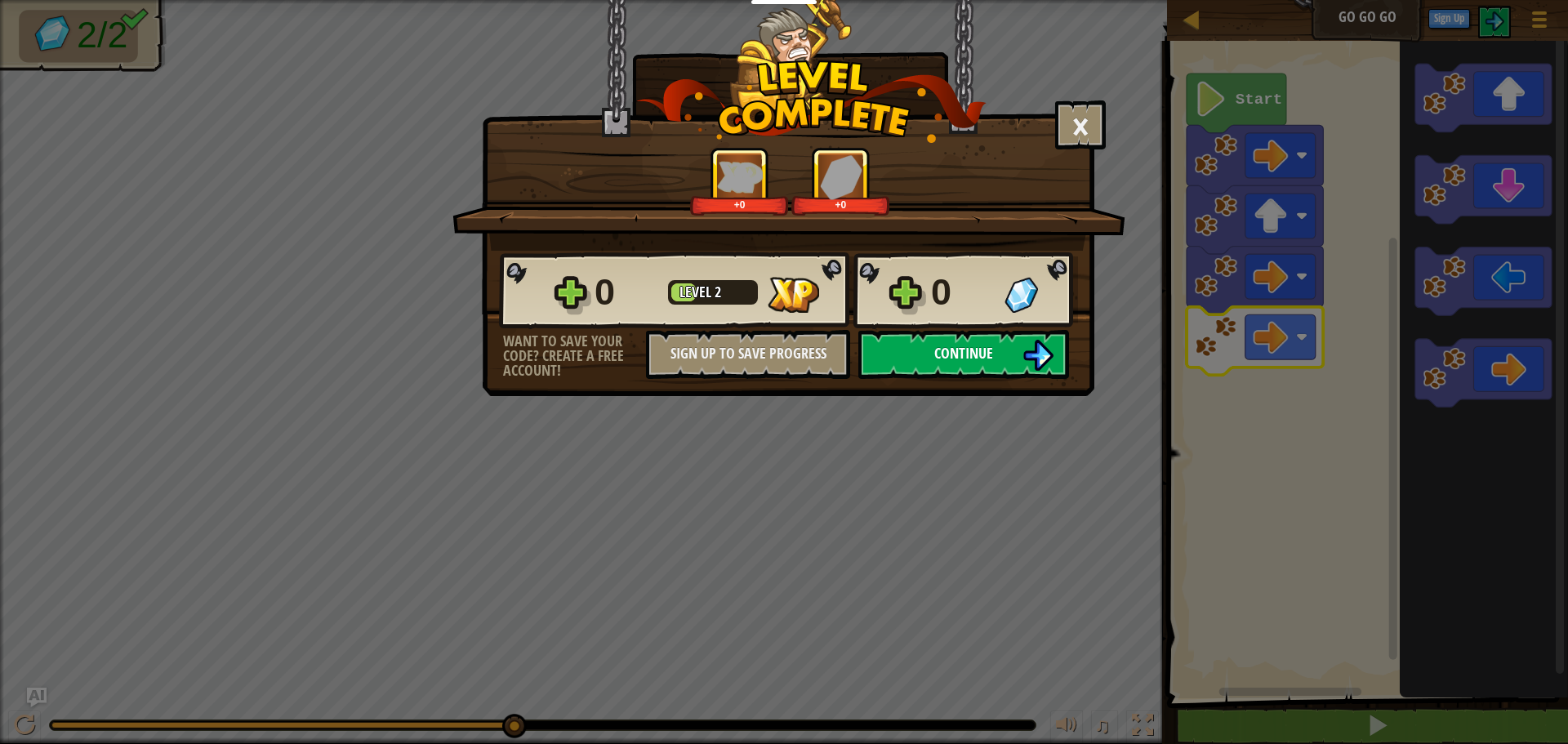
click at [913, 372] on button "Continue" at bounding box center [963, 354] width 211 height 49
